Goal: Information Seeking & Learning: Learn about a topic

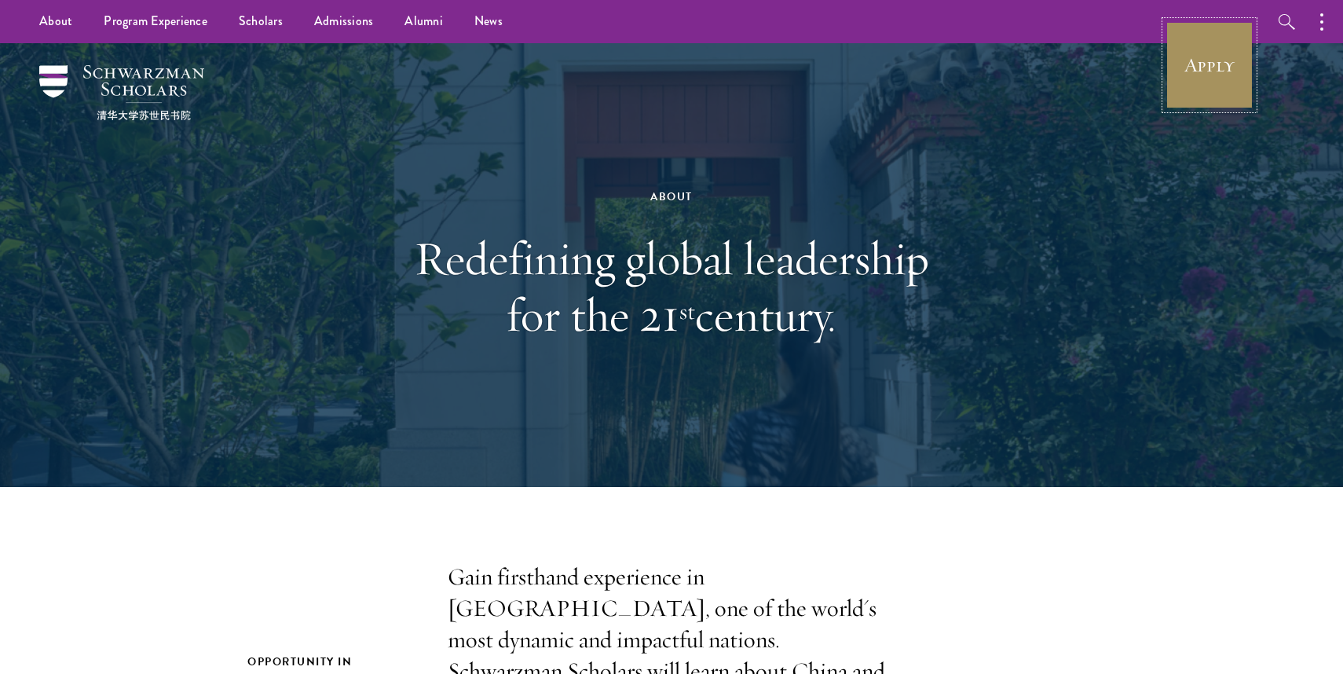
click at [1219, 44] on link "Apply" at bounding box center [1209, 65] width 88 height 88
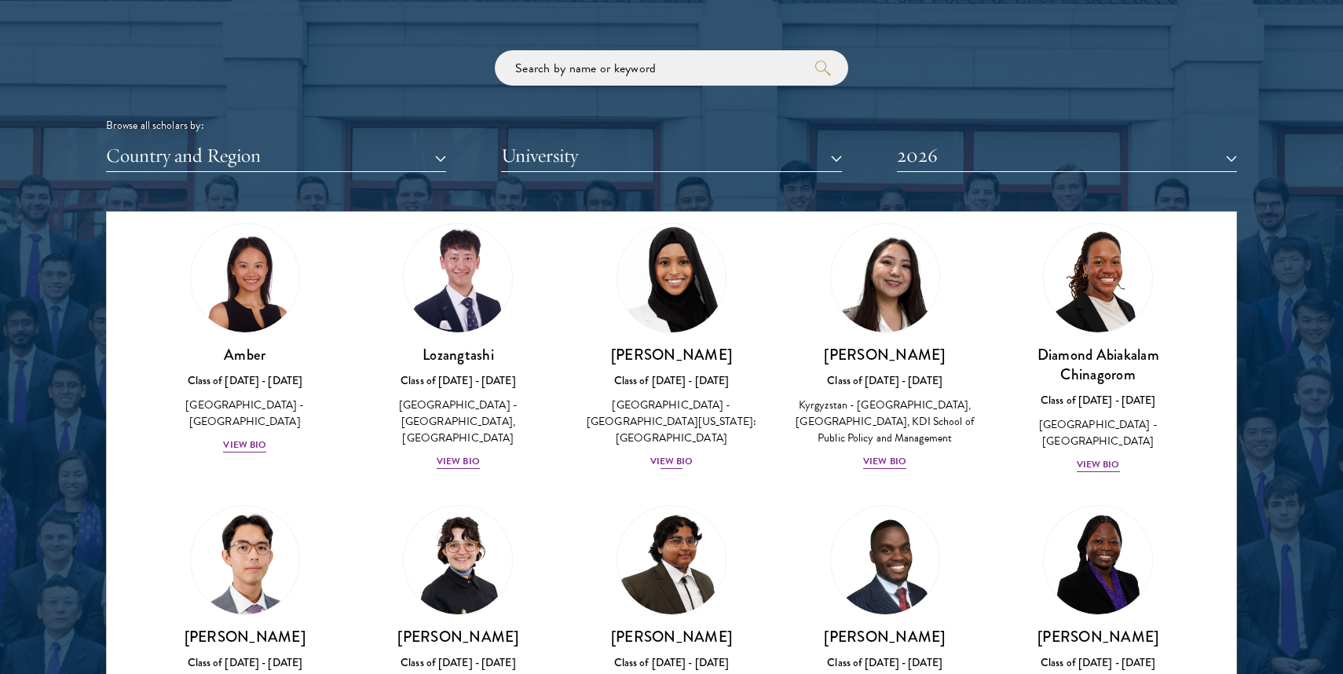
scroll to position [53, 0]
click at [675, 74] on input "search" at bounding box center [671, 67] width 353 height 35
type input "[GEOGRAPHIC_DATA]"
click button "submit" at bounding box center [0, 0] width 0 height 0
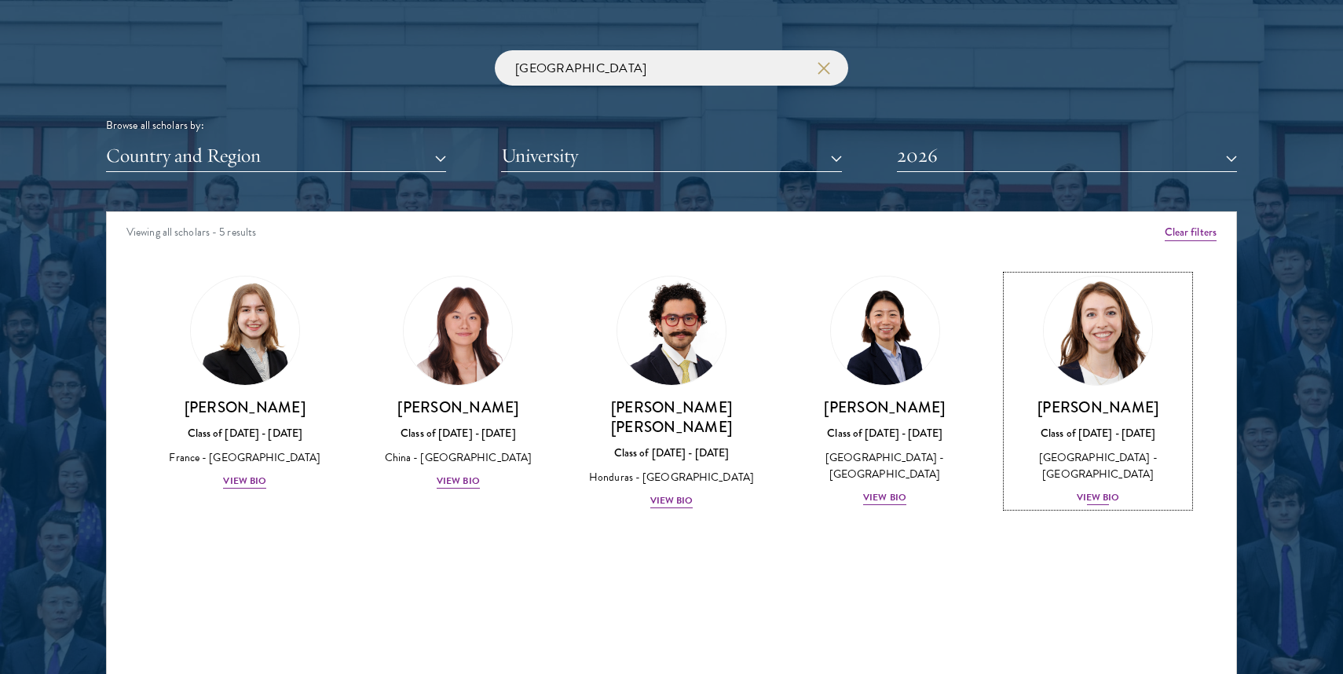
click at [1066, 346] on img at bounding box center [1097, 330] width 119 height 119
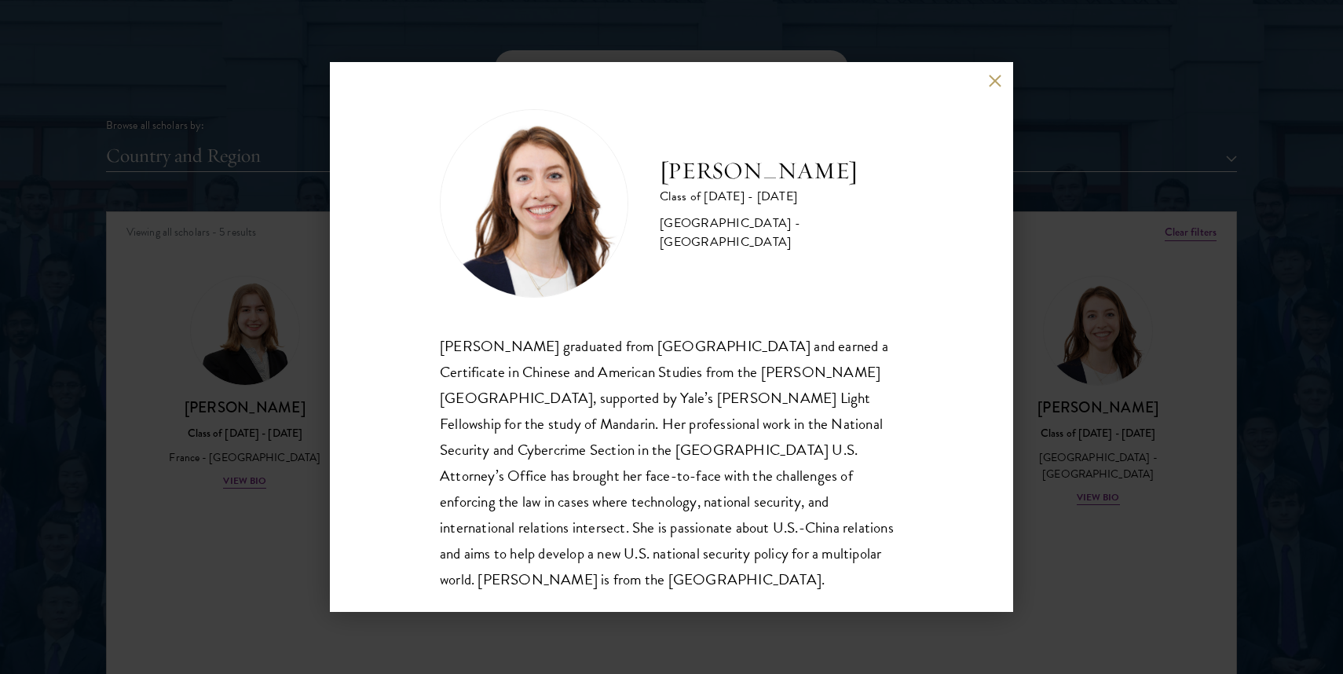
click at [280, 485] on div "[PERSON_NAME] Class of [DATE] - [DATE] [GEOGRAPHIC_DATA] - [GEOGRAPHIC_DATA] [P…" at bounding box center [671, 337] width 1343 height 674
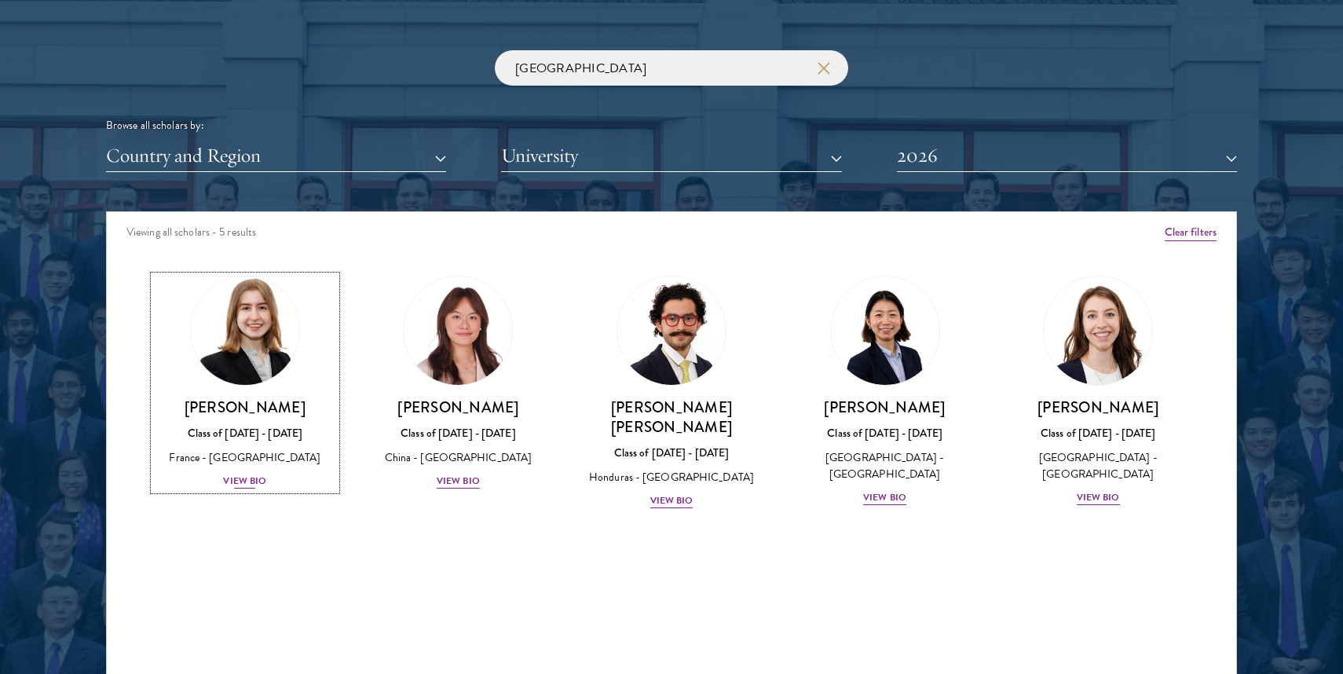
click at [205, 386] on link "[PERSON_NAME] Class of [DATE] - [DATE] [GEOGRAPHIC_DATA] - [GEOGRAPHIC_DATA] Vi…" at bounding box center [245, 383] width 182 height 214
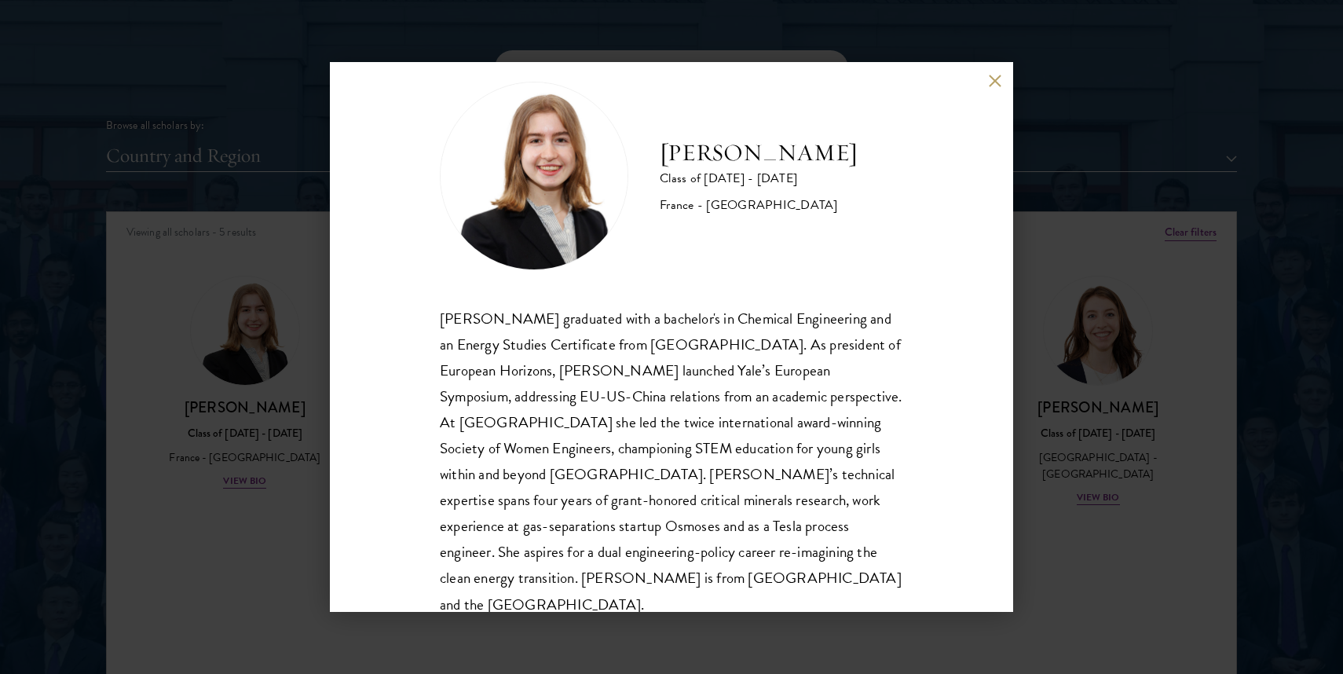
scroll to position [32, 0]
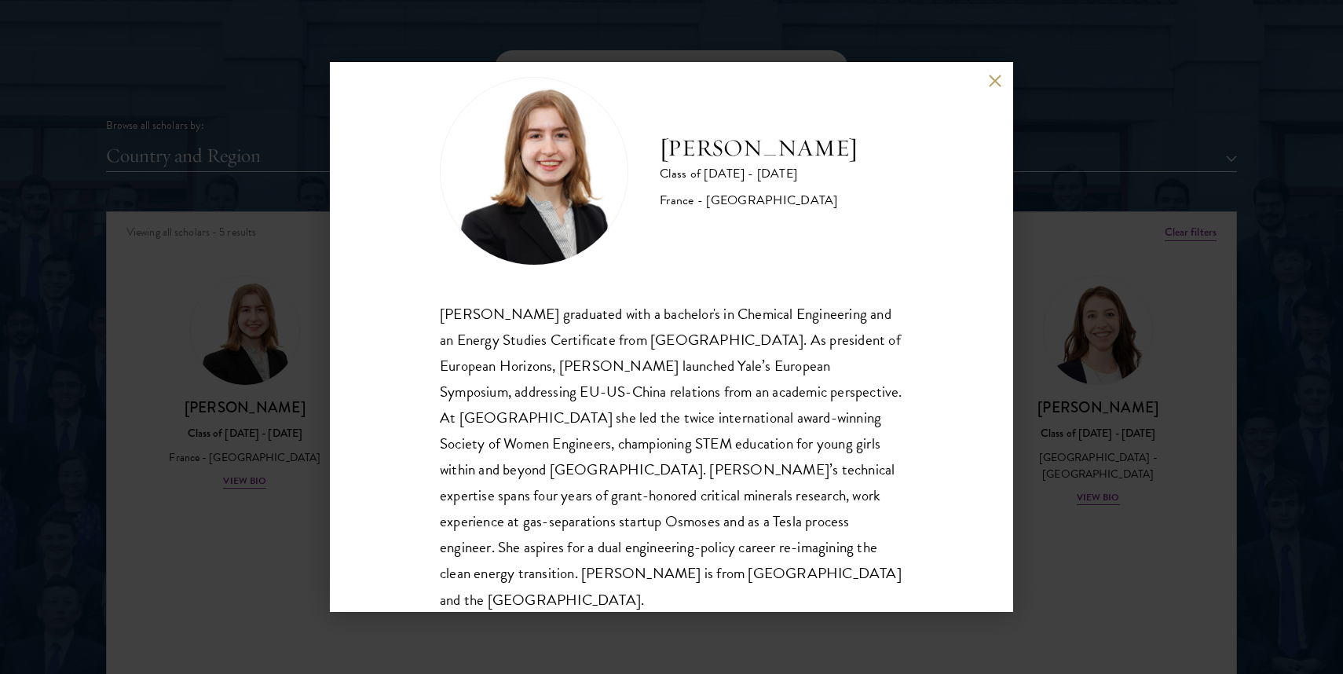
click at [498, 404] on div "[PERSON_NAME] graduated with a bachelor's in Chemical Engineering and an Energy…" at bounding box center [671, 457] width 463 height 312
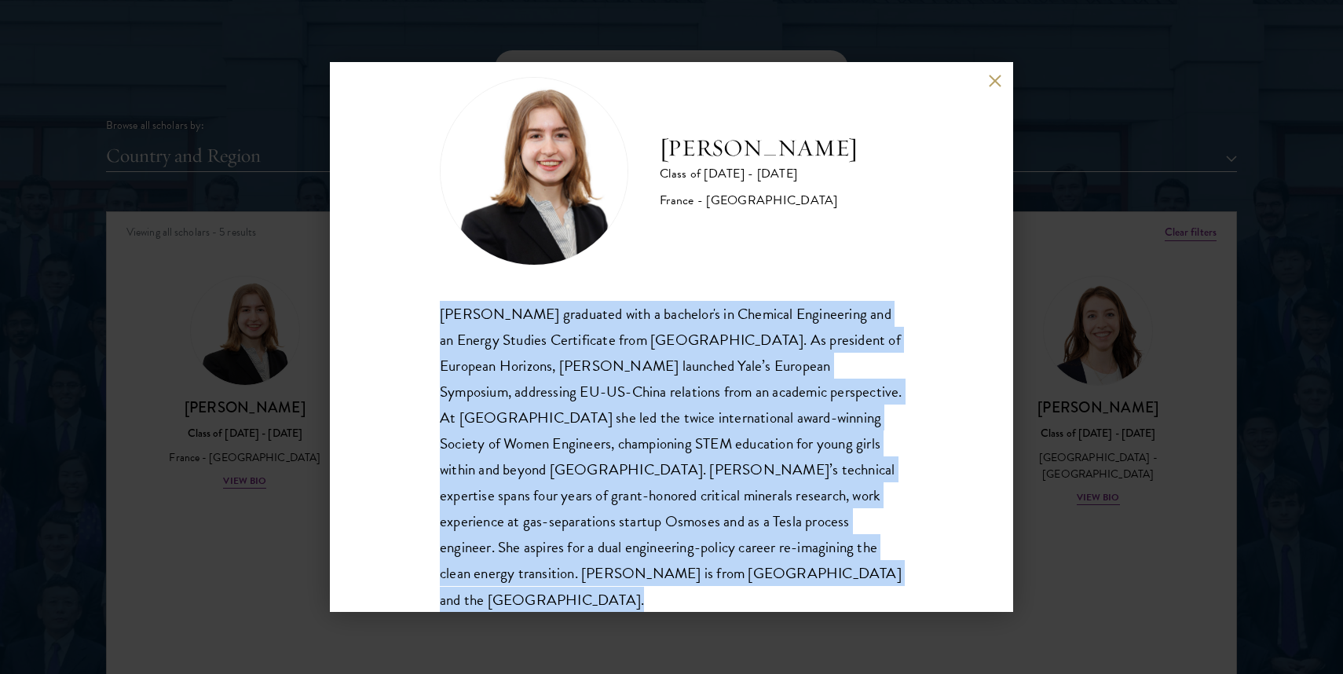
click at [498, 404] on div "[PERSON_NAME] graduated with a bachelor's in Chemical Engineering and an Energy…" at bounding box center [671, 457] width 463 height 312
copy body "[PERSON_NAME] graduated with a bachelor's in Chemical Engineering and an Energy…"
